Goal: Task Accomplishment & Management: Manage account settings

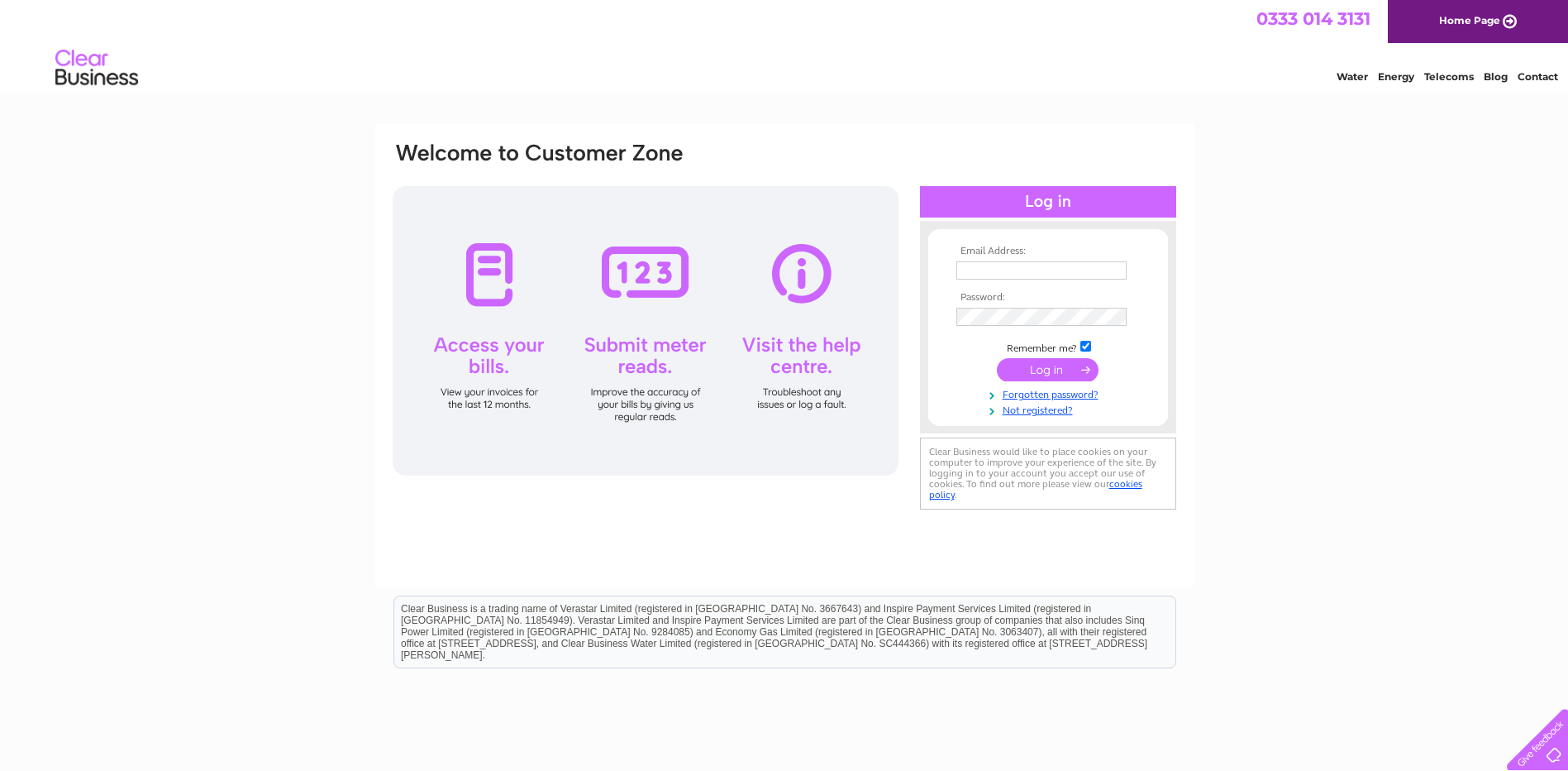
type input "margaret@m-s-fireprotection.co.uk"
click at [1038, 372] on input "submit" at bounding box center [1048, 369] width 102 height 23
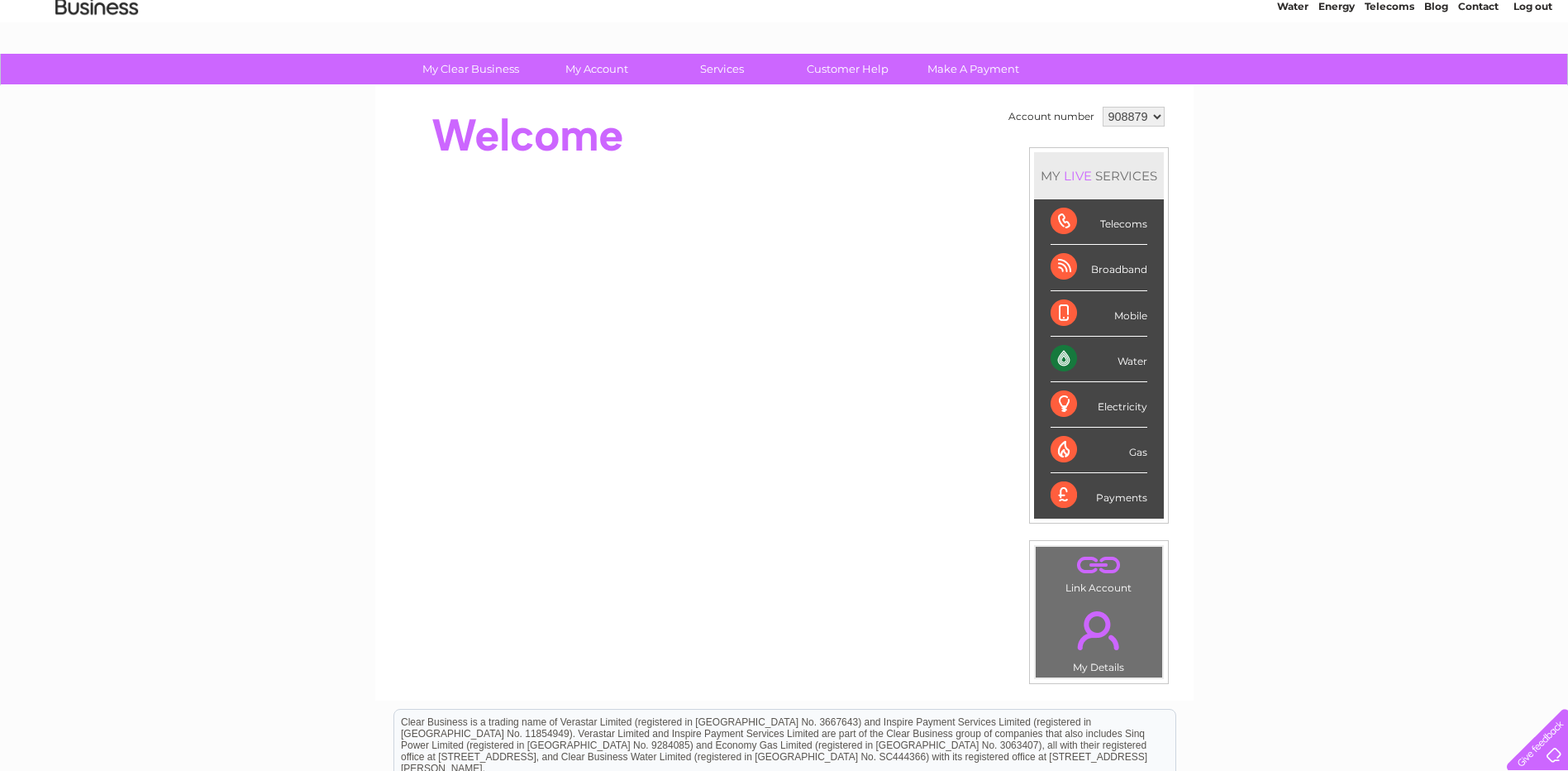
scroll to position [48, 0]
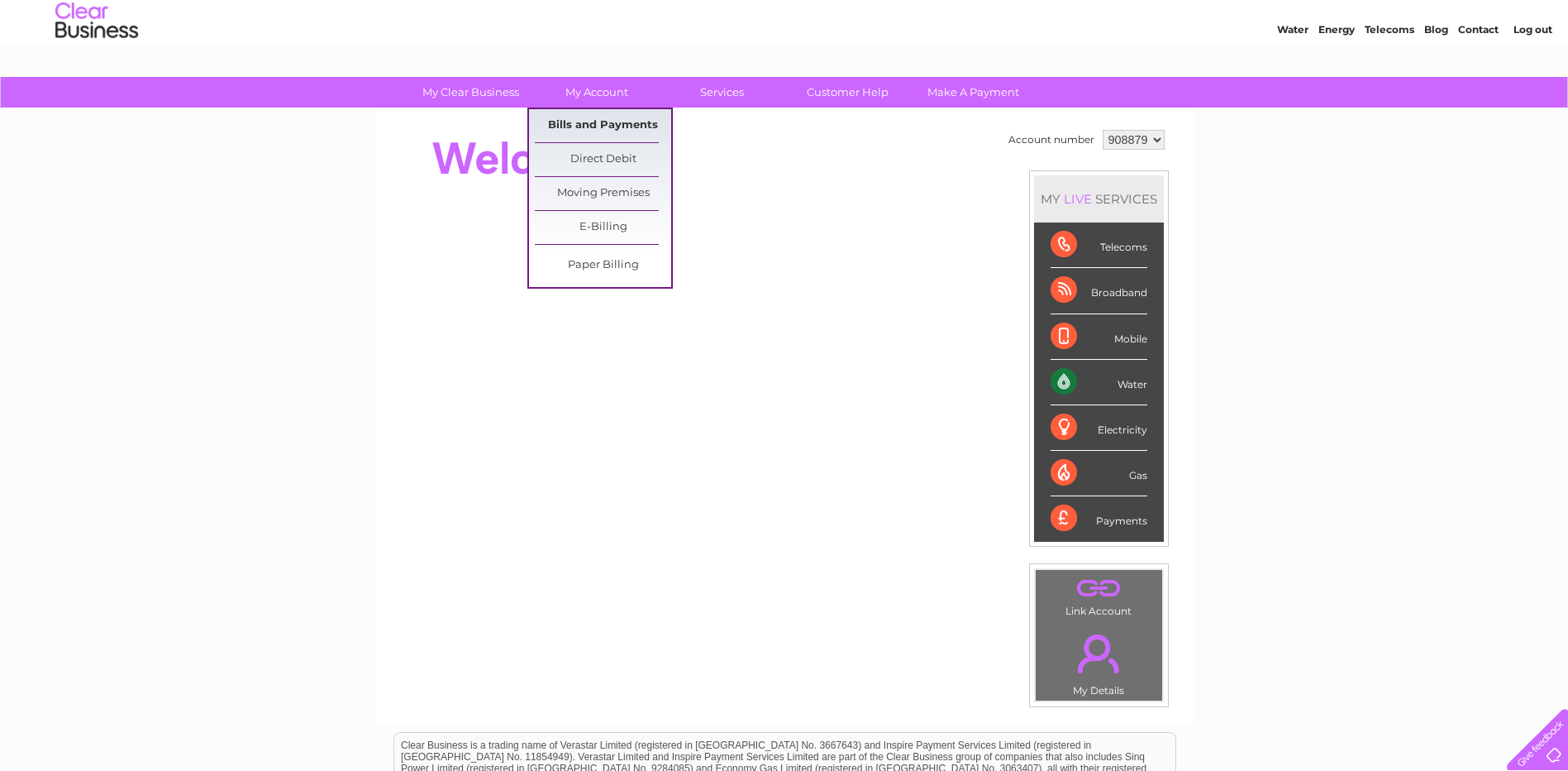
click at [598, 119] on link "Bills and Payments" at bounding box center [603, 125] width 137 height 33
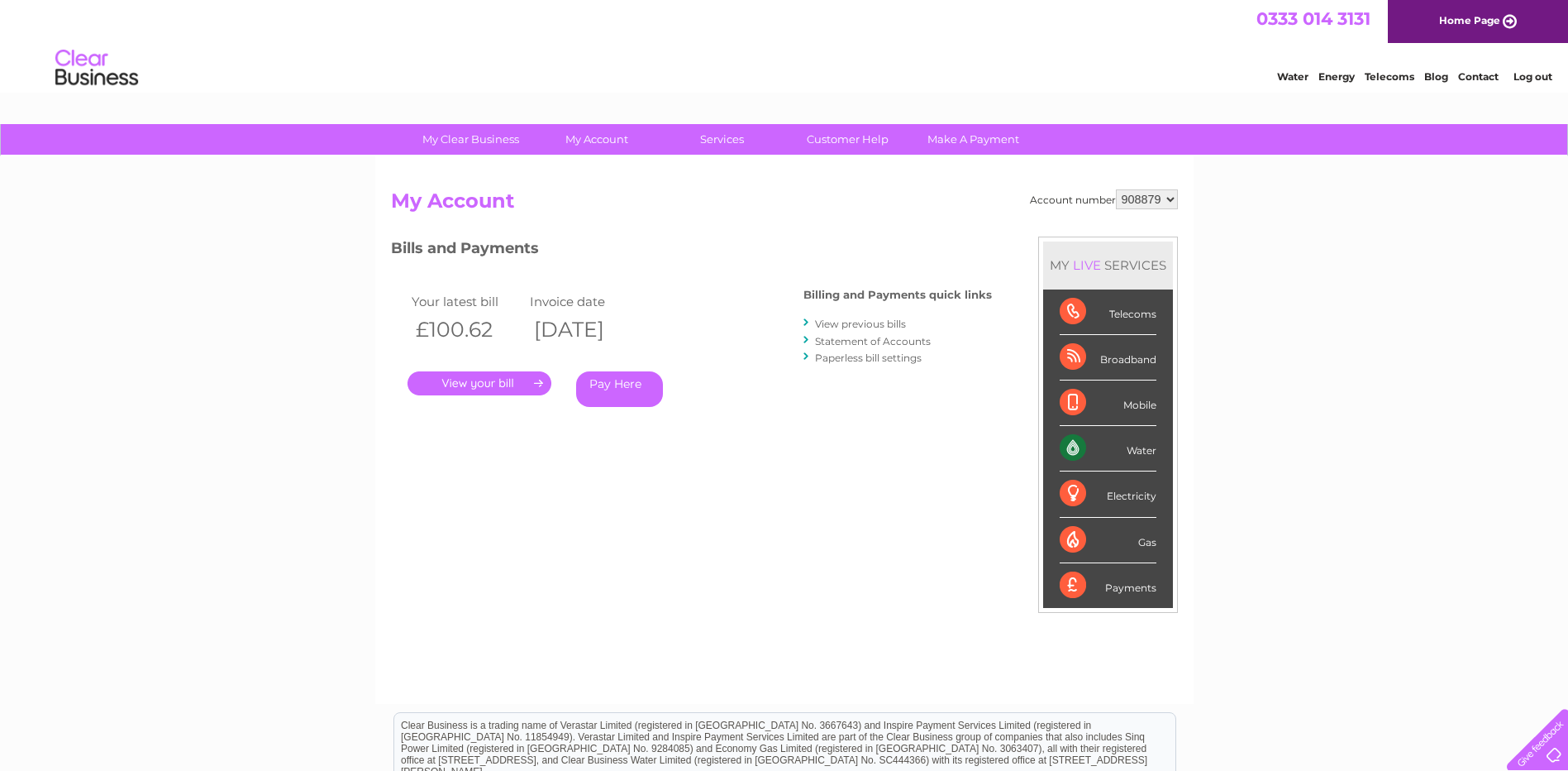
click at [507, 381] on link "." at bounding box center [479, 383] width 143 height 24
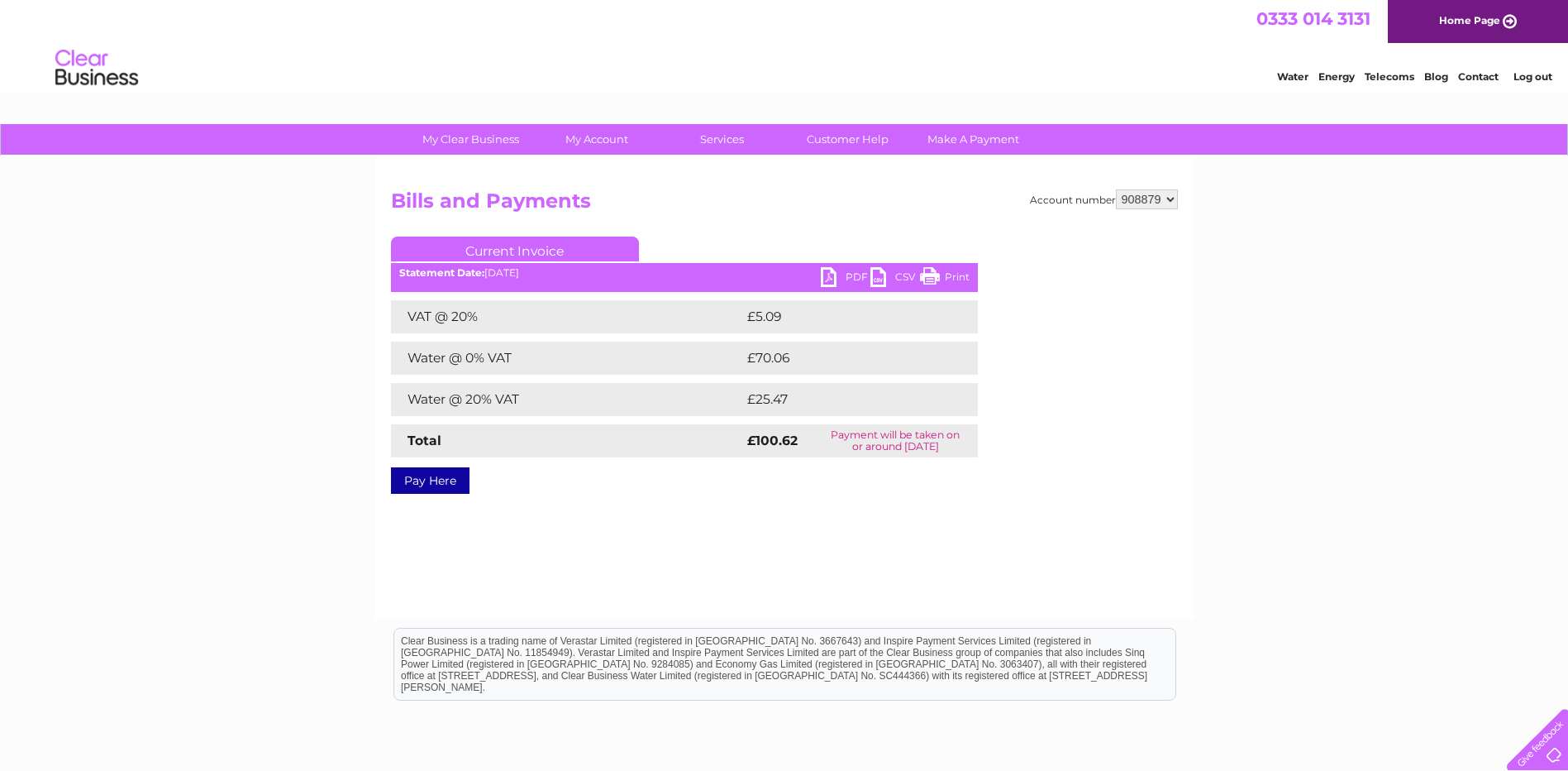
click at [836, 274] on link "PDF" at bounding box center [846, 279] width 49 height 24
